Goal: Task Accomplishment & Management: Complete application form

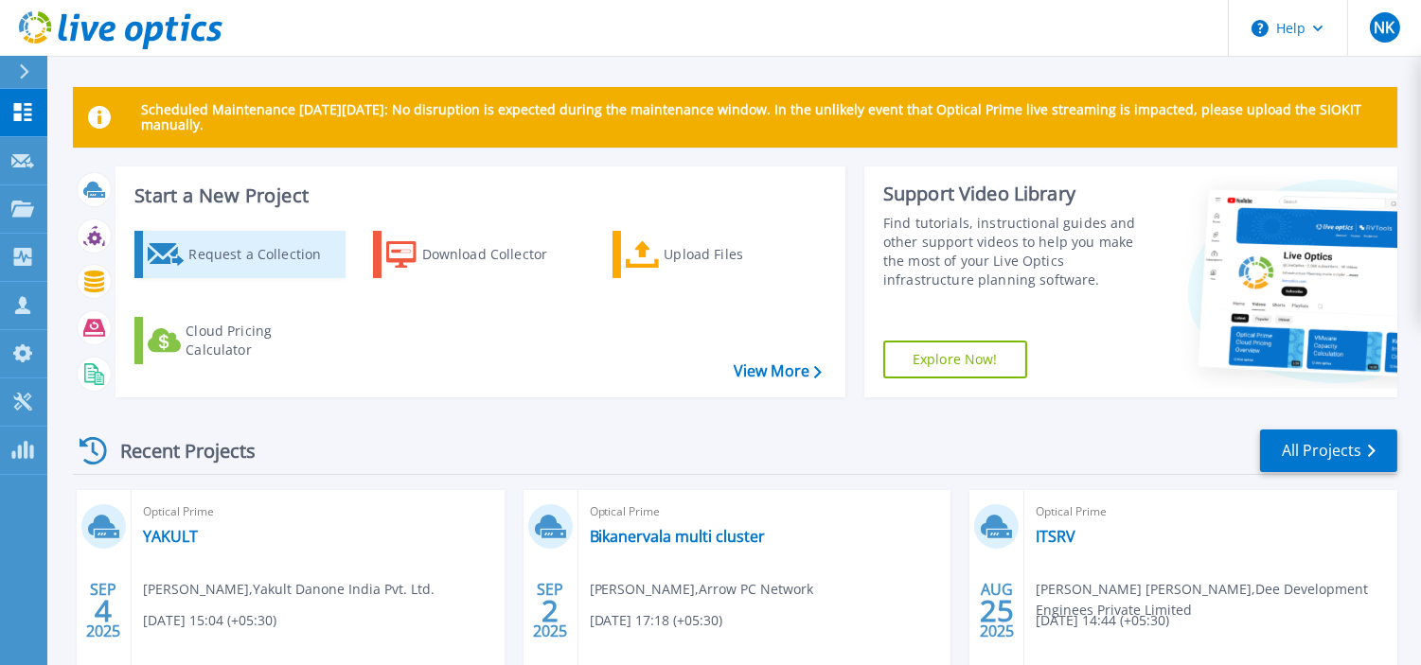
click at [254, 246] on div "Request a Collection" at bounding box center [263, 255] width 151 height 38
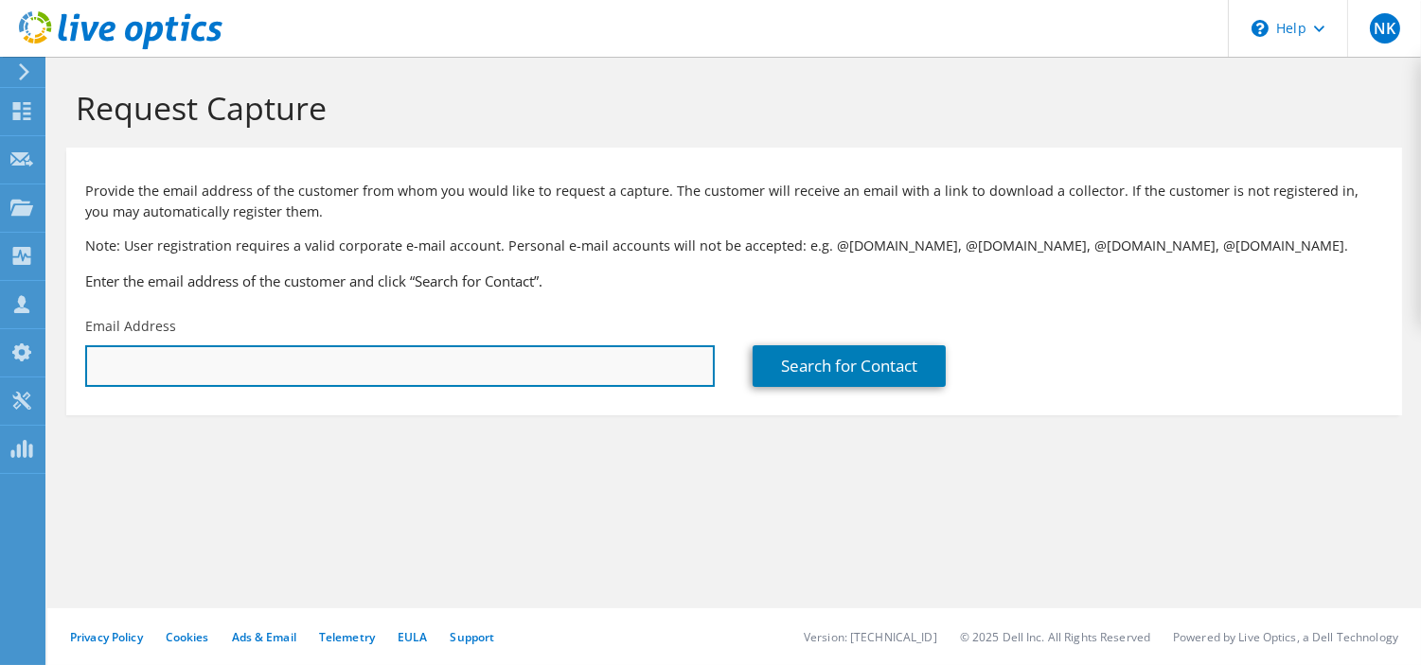
click at [312, 373] on input "text" at bounding box center [400, 367] width 630 height 42
paste input "[EMAIL_ADDRESS][DOMAIN_NAME]"
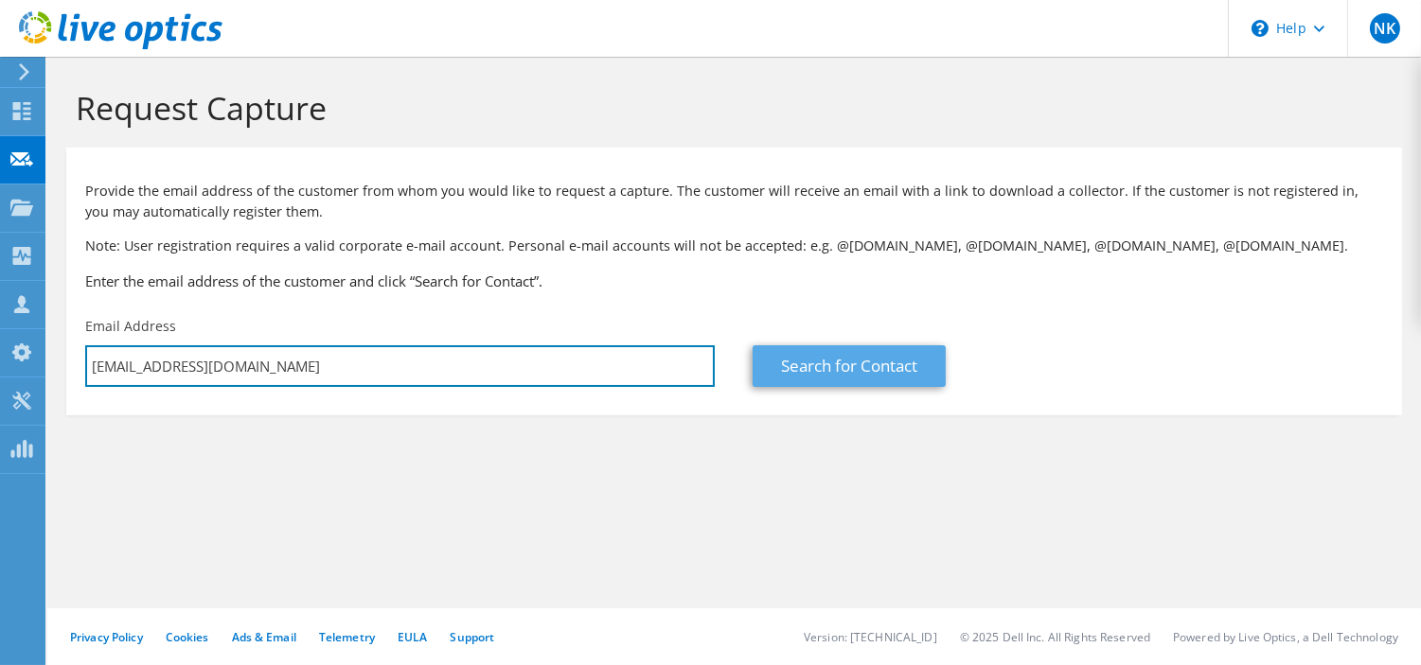
type input "[EMAIL_ADDRESS][DOMAIN_NAME]"
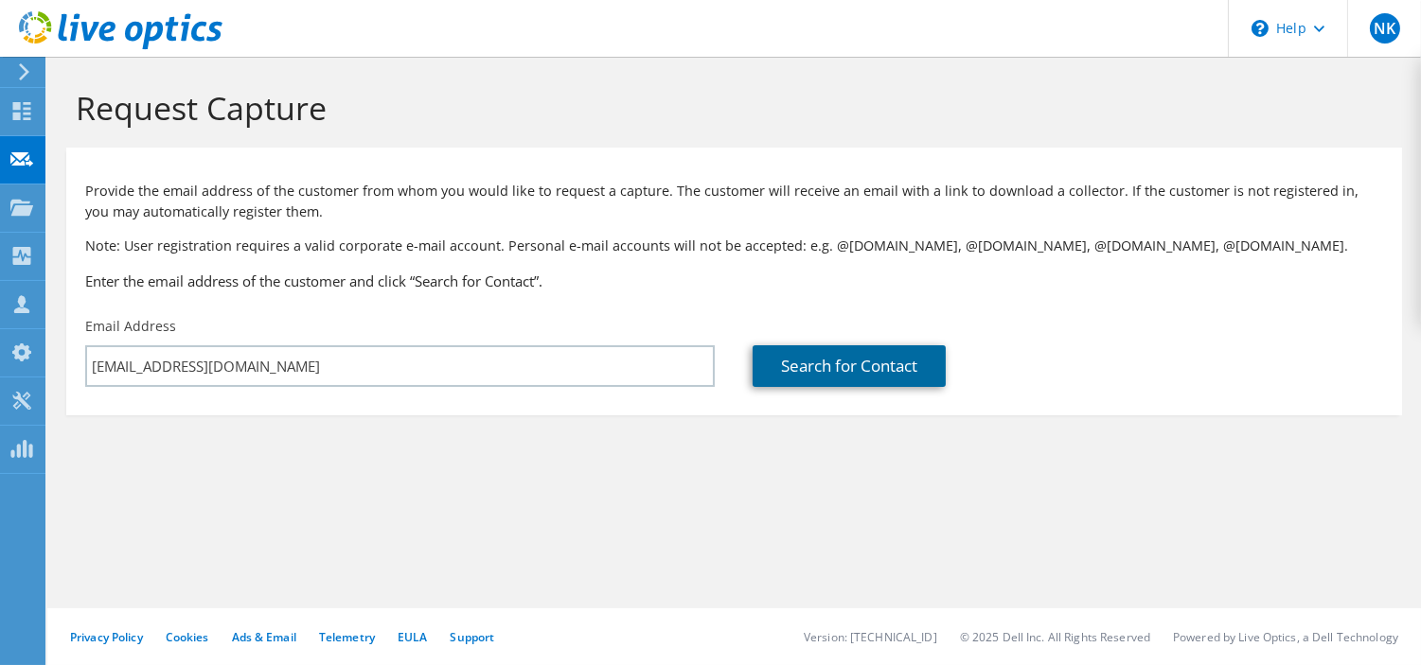
click at [846, 369] on link "Search for Contact" at bounding box center [849, 367] width 193 height 42
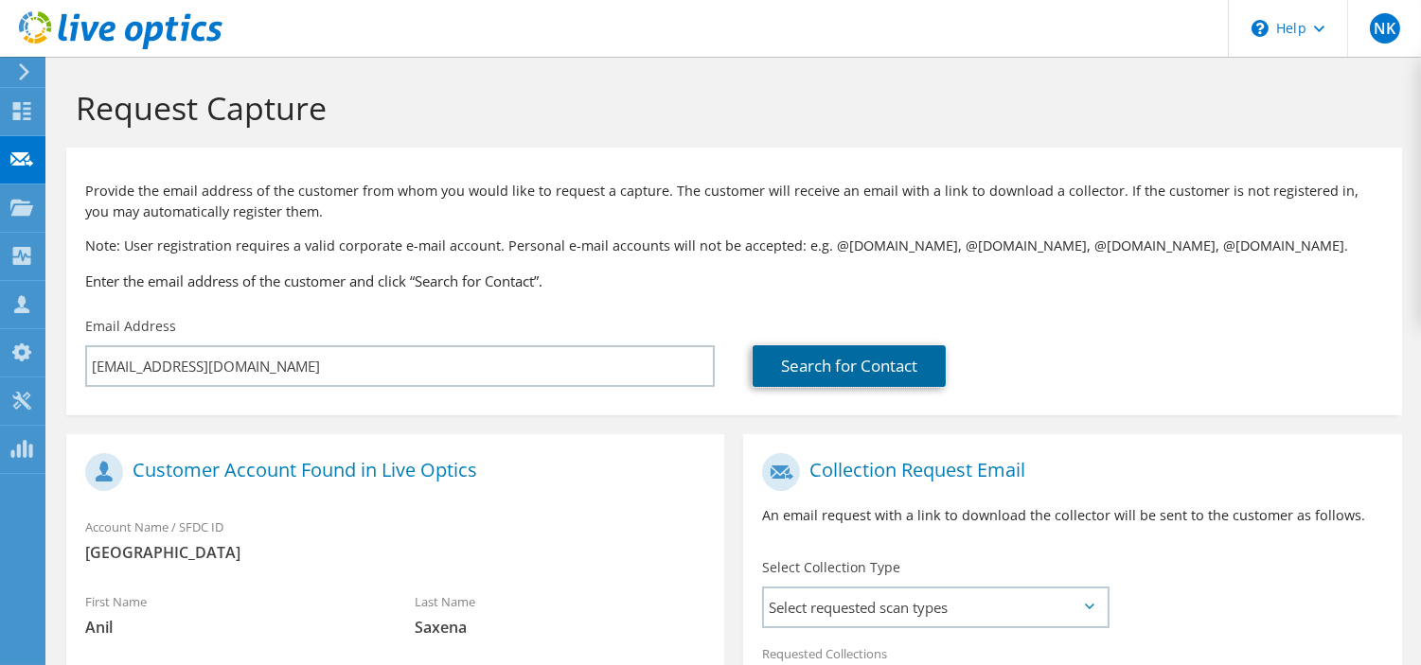
scroll to position [393, 0]
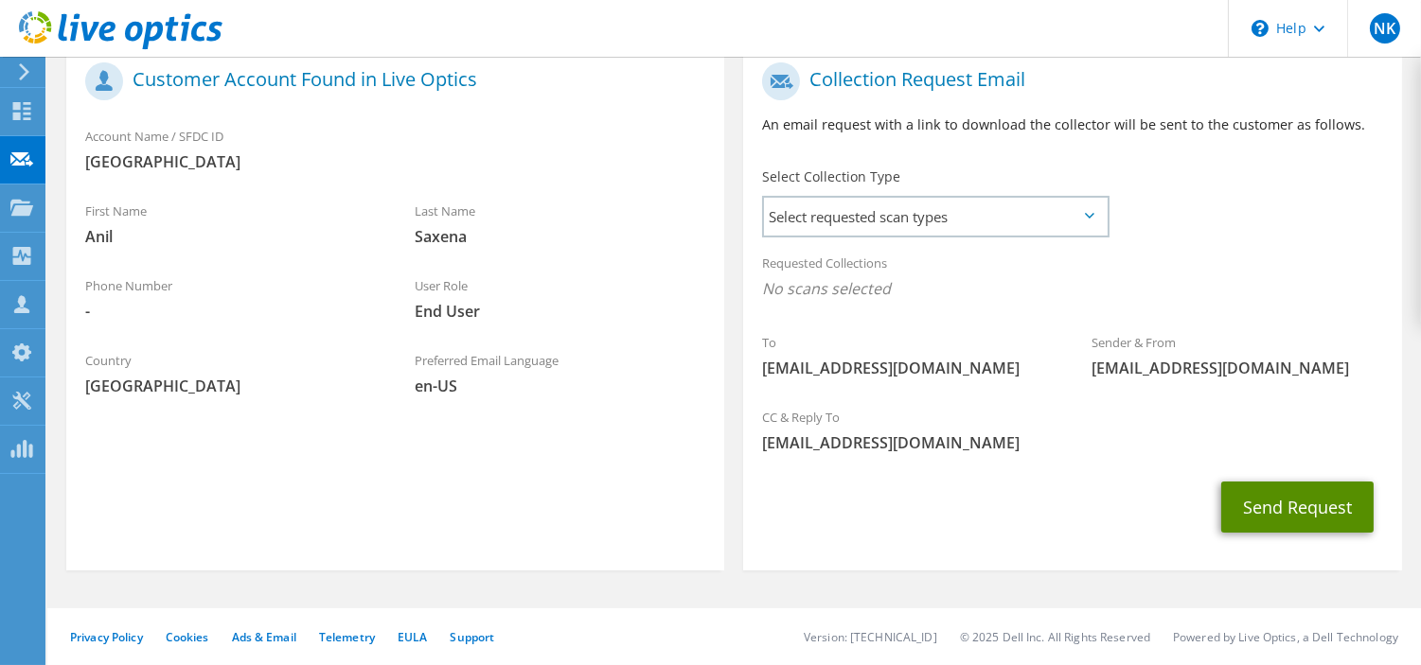
click at [1286, 494] on button "Send Request" at bounding box center [1297, 507] width 152 height 51
